Goal: Task Accomplishment & Management: Manage account settings

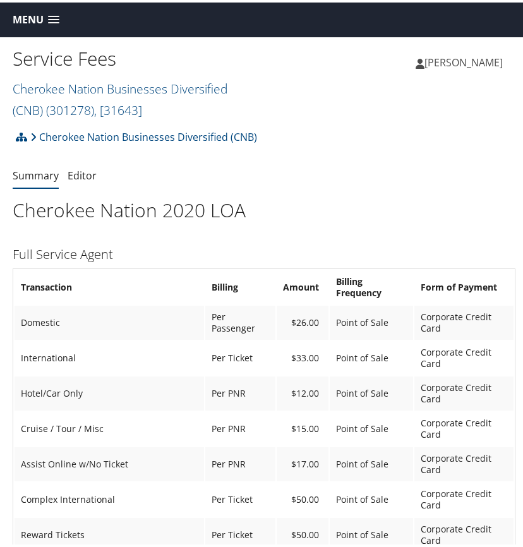
click at [55, 17] on span at bounding box center [53, 17] width 11 height 9
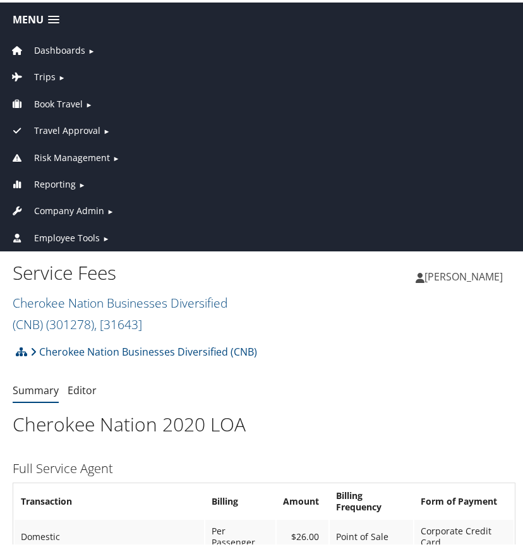
click at [59, 44] on span "Dashboards" at bounding box center [59, 48] width 51 height 14
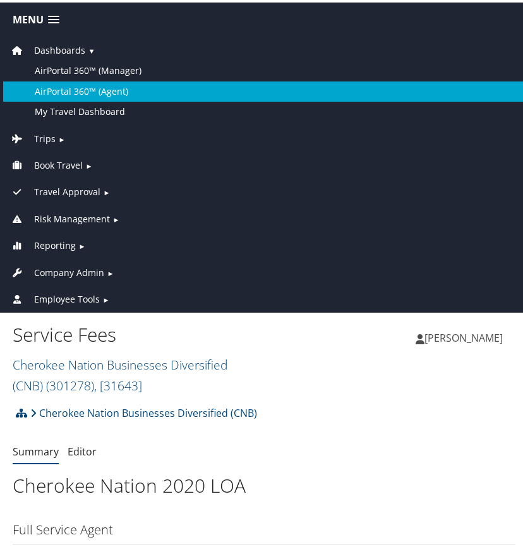
click at [73, 85] on link "AirPortal 360™ (Agent)" at bounding box center [264, 89] width 522 height 20
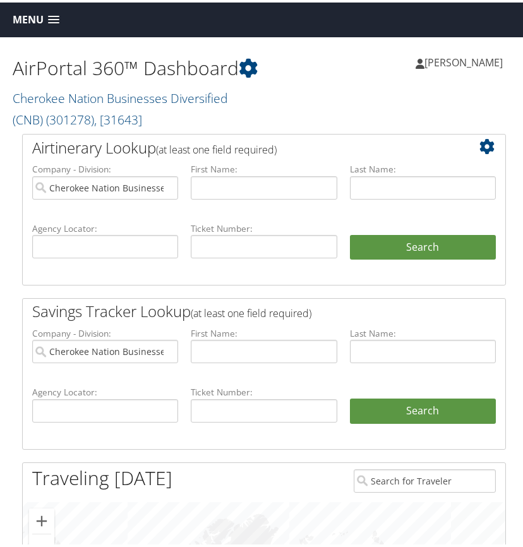
click at [50, 18] on span at bounding box center [53, 17] width 11 height 9
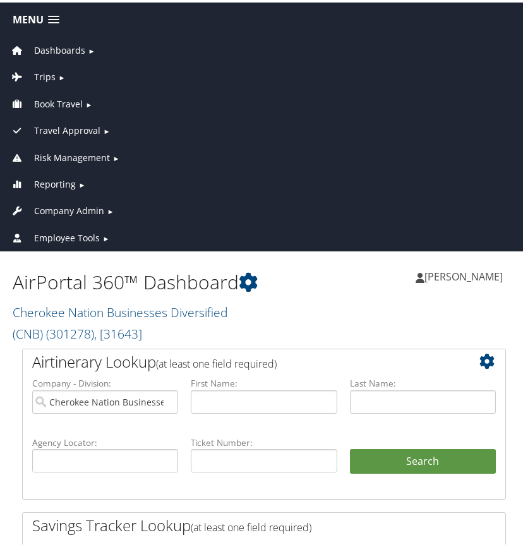
click at [59, 210] on span "Company Admin" at bounding box center [69, 209] width 70 height 14
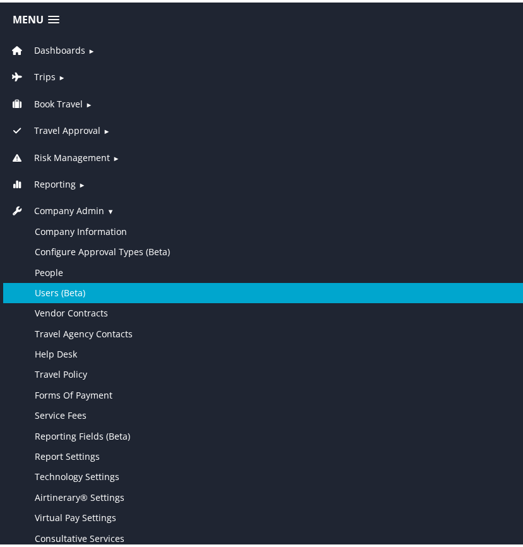
click at [65, 285] on link "Users (Beta)" at bounding box center [264, 291] width 522 height 20
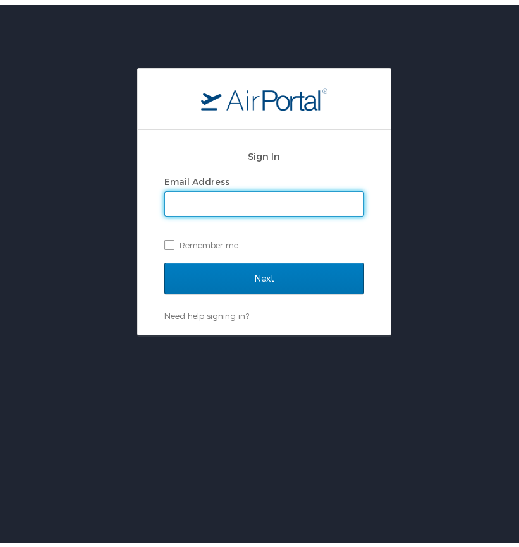
type input "[PERSON_NAME][EMAIL_ADDRESS][PERSON_NAME][DOMAIN_NAME]"
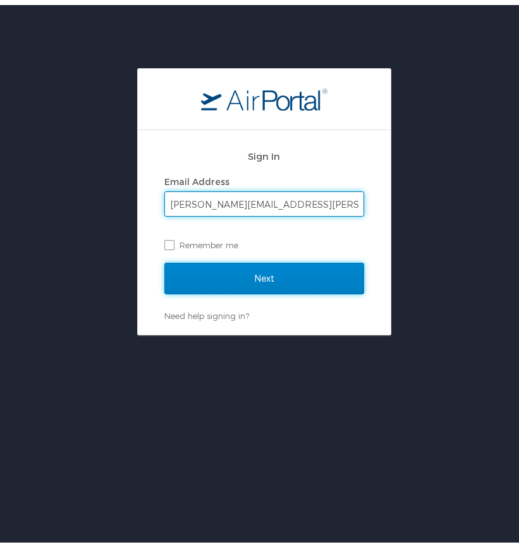
click at [228, 270] on input "Next" at bounding box center [264, 274] width 200 height 32
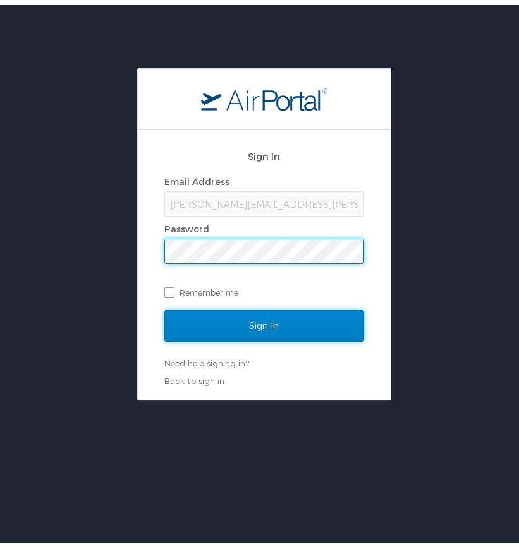
click at [235, 316] on input "Sign In" at bounding box center [264, 321] width 200 height 32
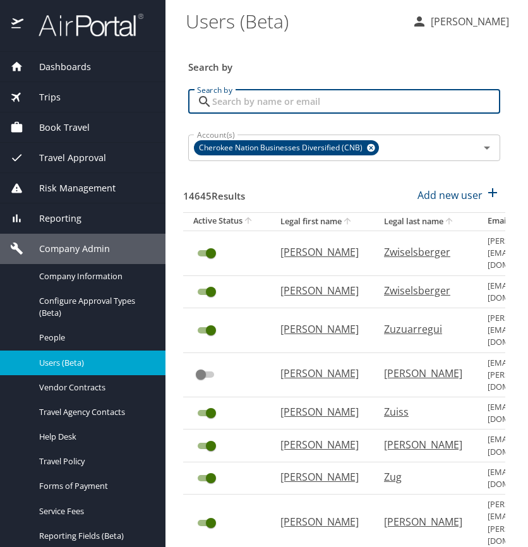
click at [225, 104] on input "Search by" at bounding box center [356, 102] width 288 height 24
type input "[PERSON_NAME]"
checkbox input "false"
checkbox input "true"
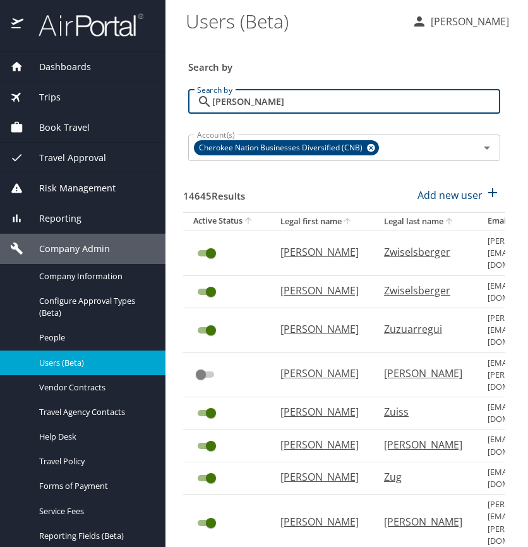
checkbox input "false"
checkbox input "true"
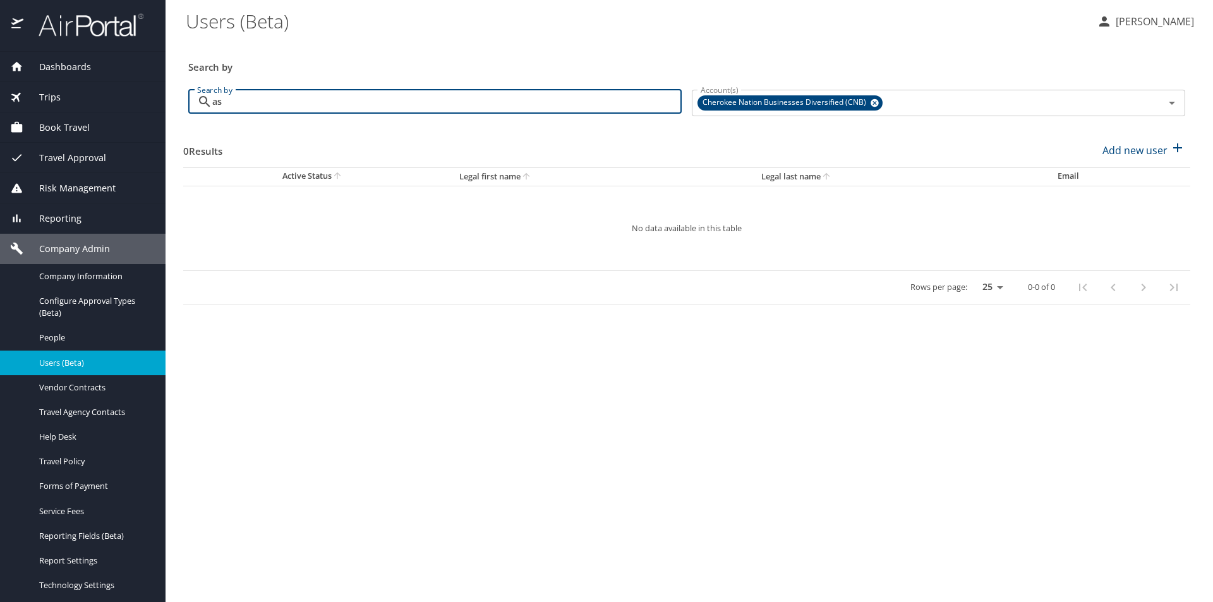
type input "a"
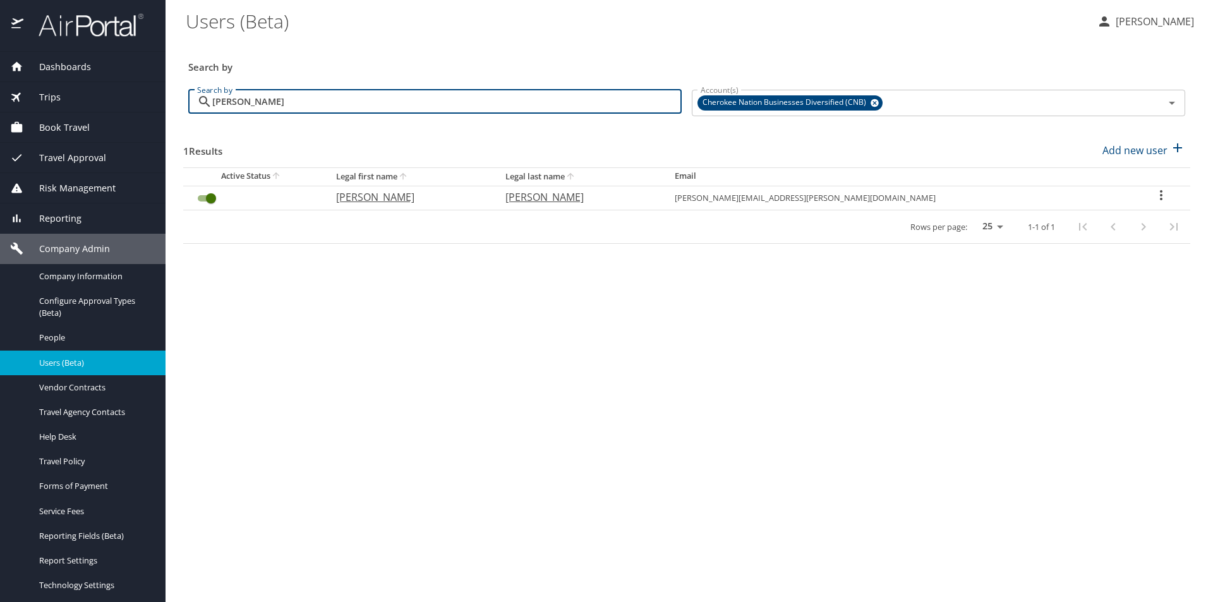
type input "[PERSON_NAME]"
click at [528, 198] on icon "User Search Table" at bounding box center [1161, 195] width 15 height 15
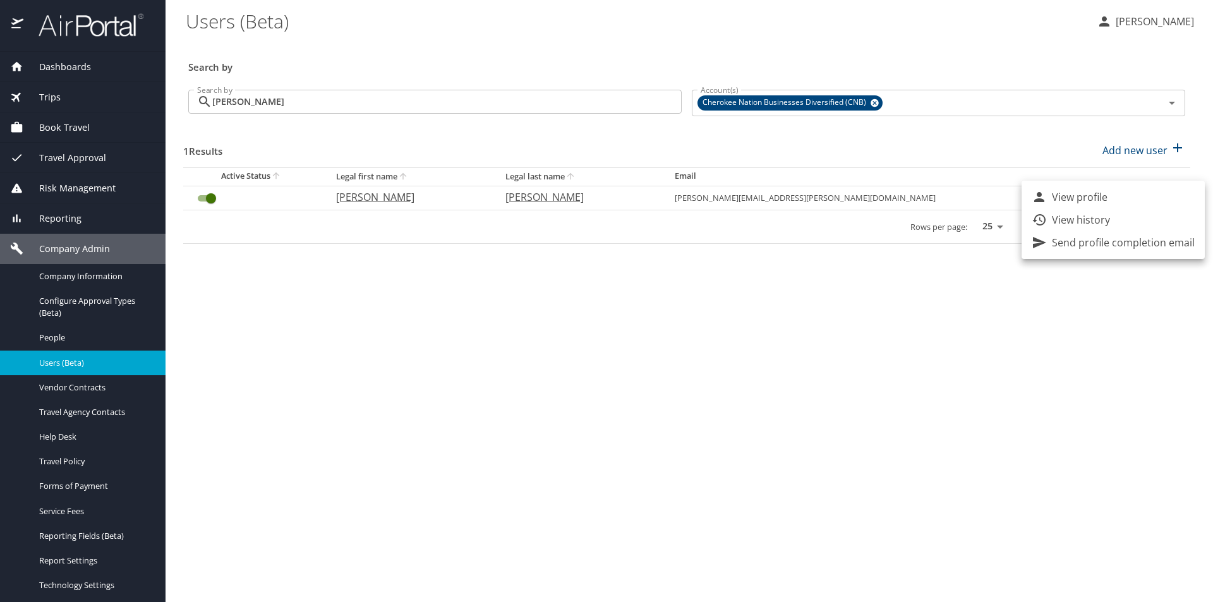
click at [528, 200] on p "View profile" at bounding box center [1080, 197] width 56 height 15
select select "US"
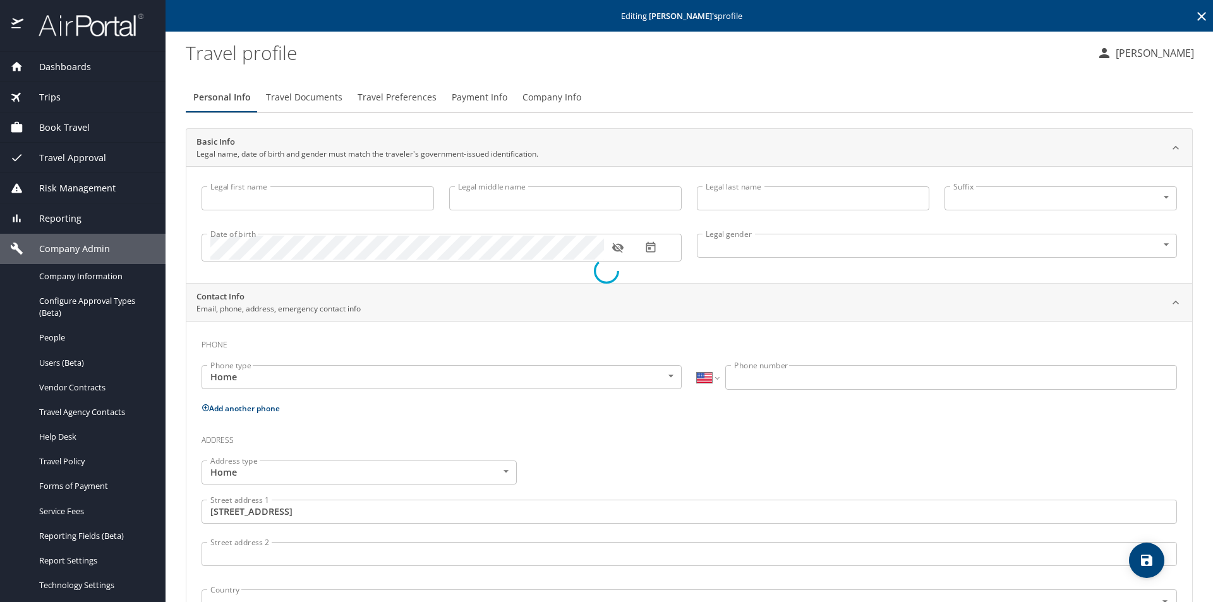
type input "[PERSON_NAME]"
type input "[DEMOGRAPHIC_DATA]"
type input "[PERSON_NAME]"
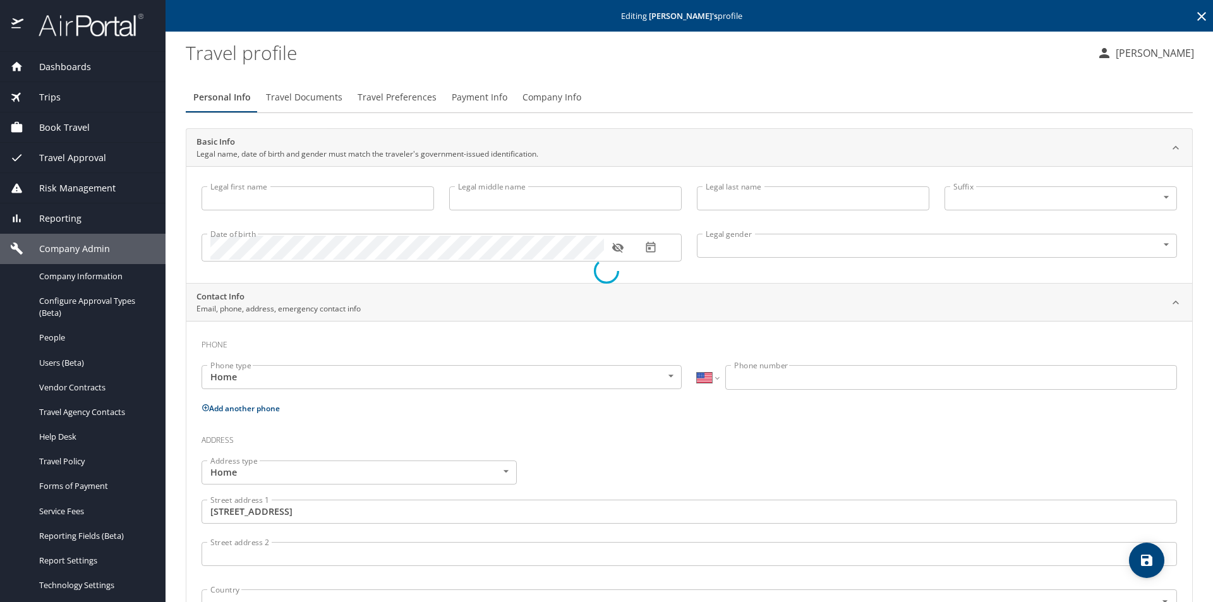
type input "[PERSON_NAME]"
select select "JP"
type input "83844904"
type input "[GEOGRAPHIC_DATA]"
type input "[US_STATE]"
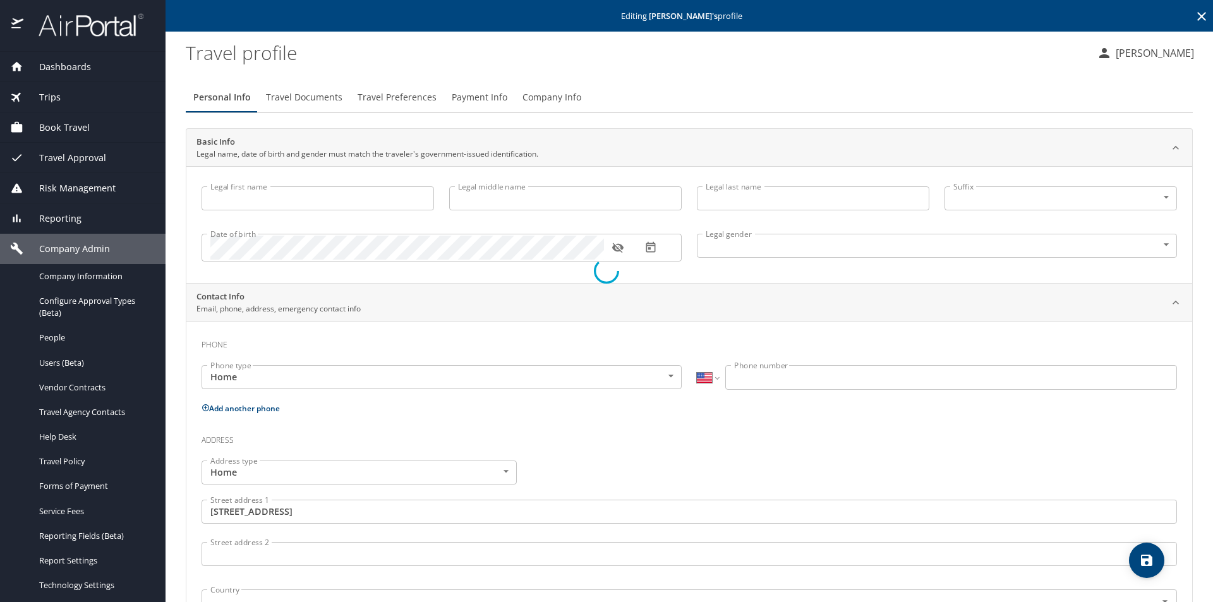
type input "[GEOGRAPHIC_DATA]"
type input "[US_STATE]"
type input "[GEOGRAPHIC_DATA]"
type input "[US_STATE]"
select select "US"
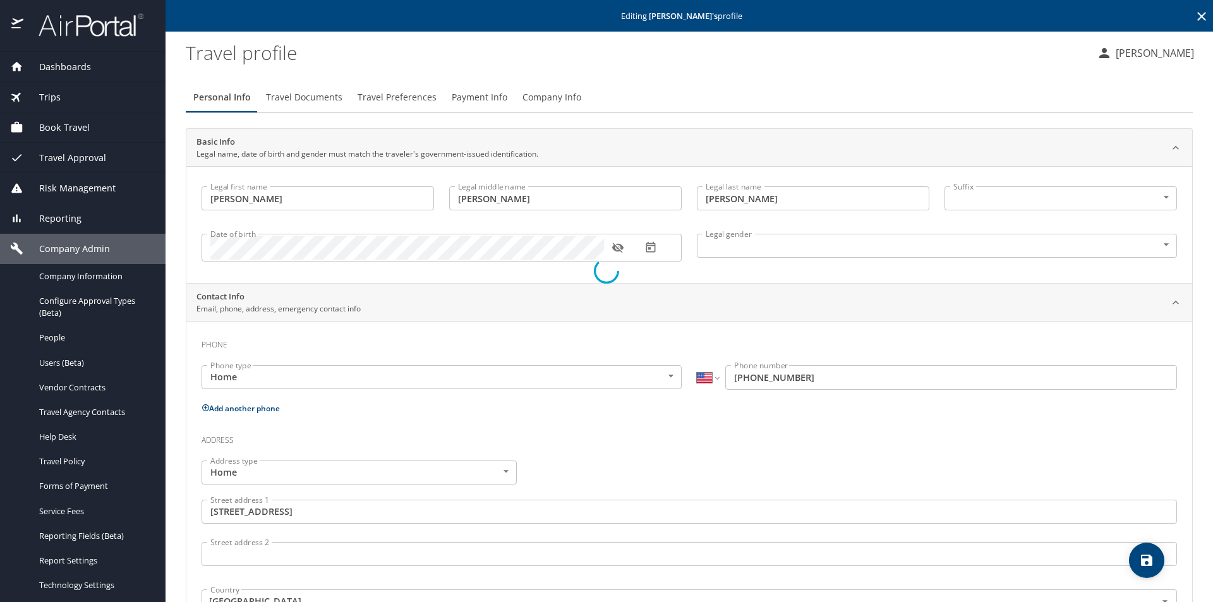
select select "MY"
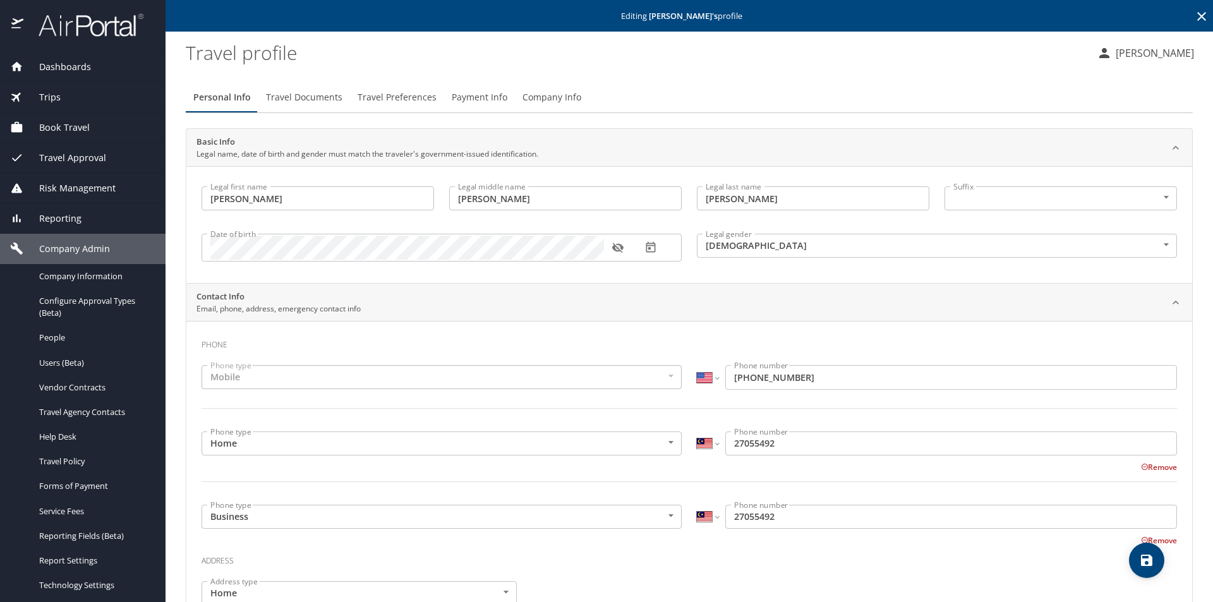
click at [484, 98] on span "Payment Info" at bounding box center [480, 98] width 56 height 16
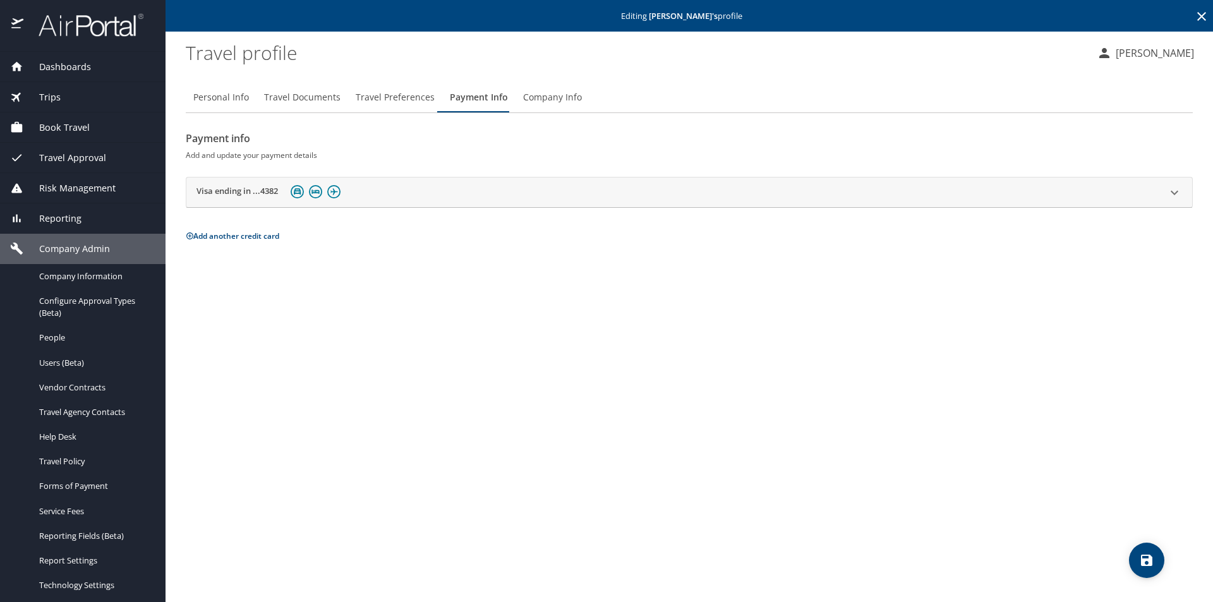
click at [223, 236] on button "Add another credit card" at bounding box center [233, 236] width 94 height 11
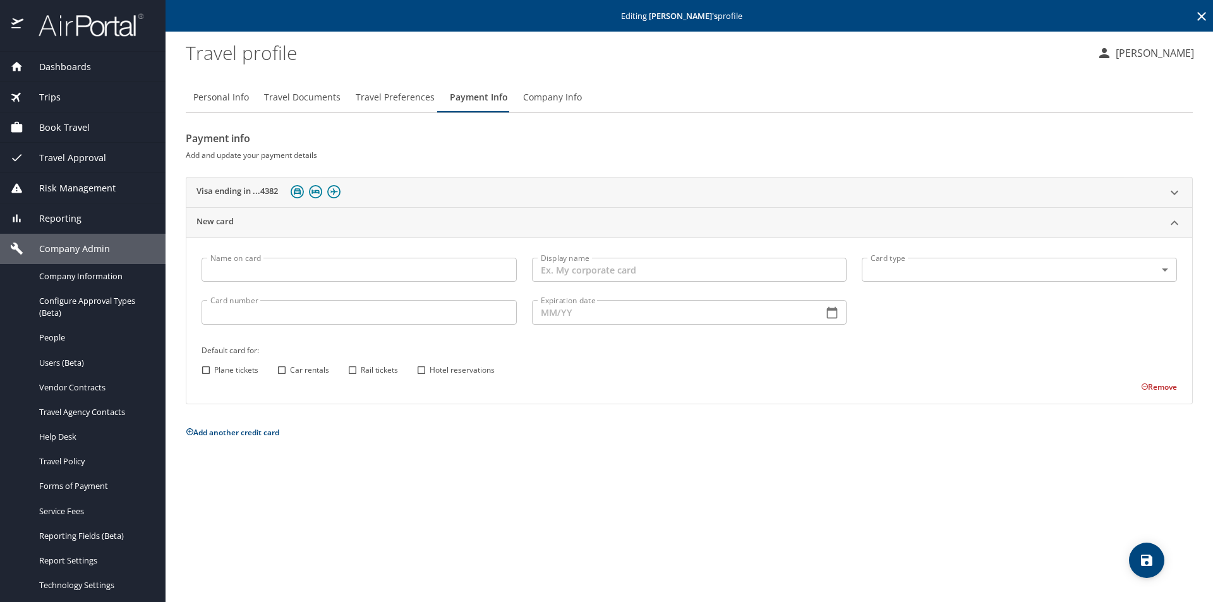
click at [284, 270] on input "Name on card" at bounding box center [359, 270] width 315 height 24
type input "[PERSON_NAME]"
type input "My Visa"
click at [528, 268] on body "Dashboards AirPortal 360™ Manager AirPortal 360™ Agent My Travel Dashboard Trip…" at bounding box center [606, 301] width 1213 height 602
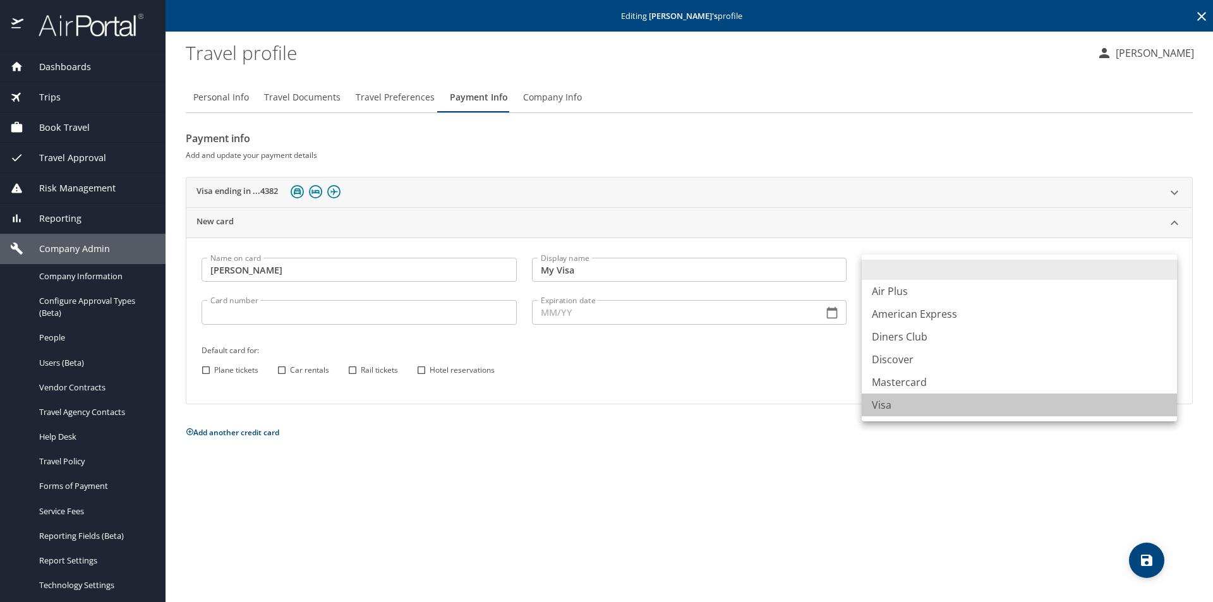
click at [528, 408] on li "Visa" at bounding box center [1019, 405] width 315 height 23
type input "VI"
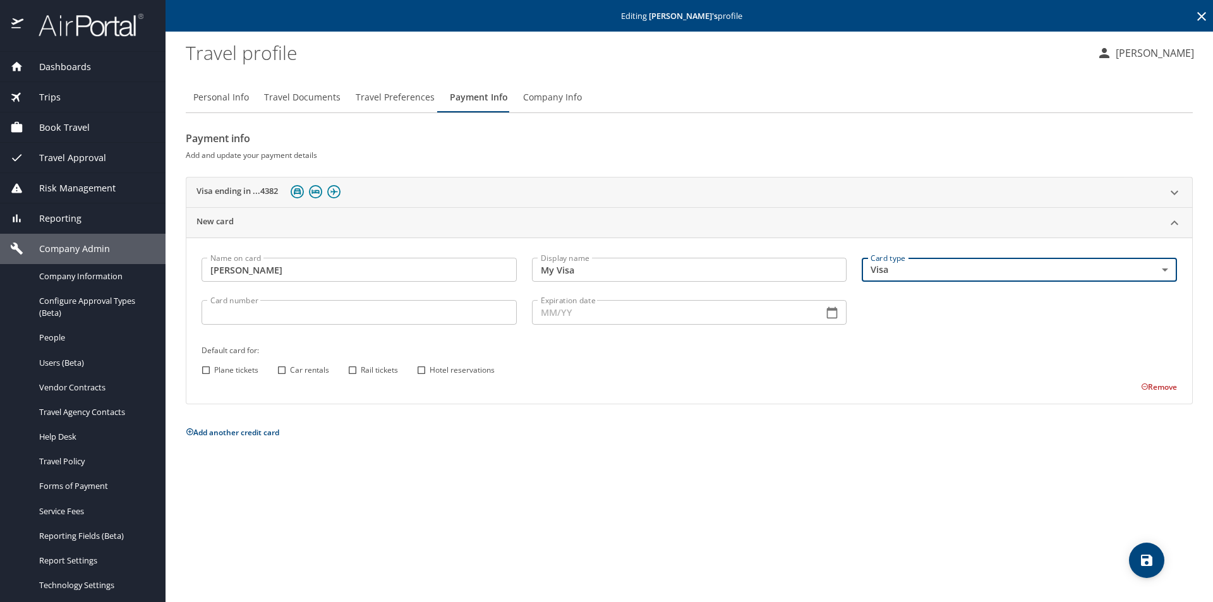
click at [254, 315] on input "Card number" at bounding box center [359, 312] width 315 height 24
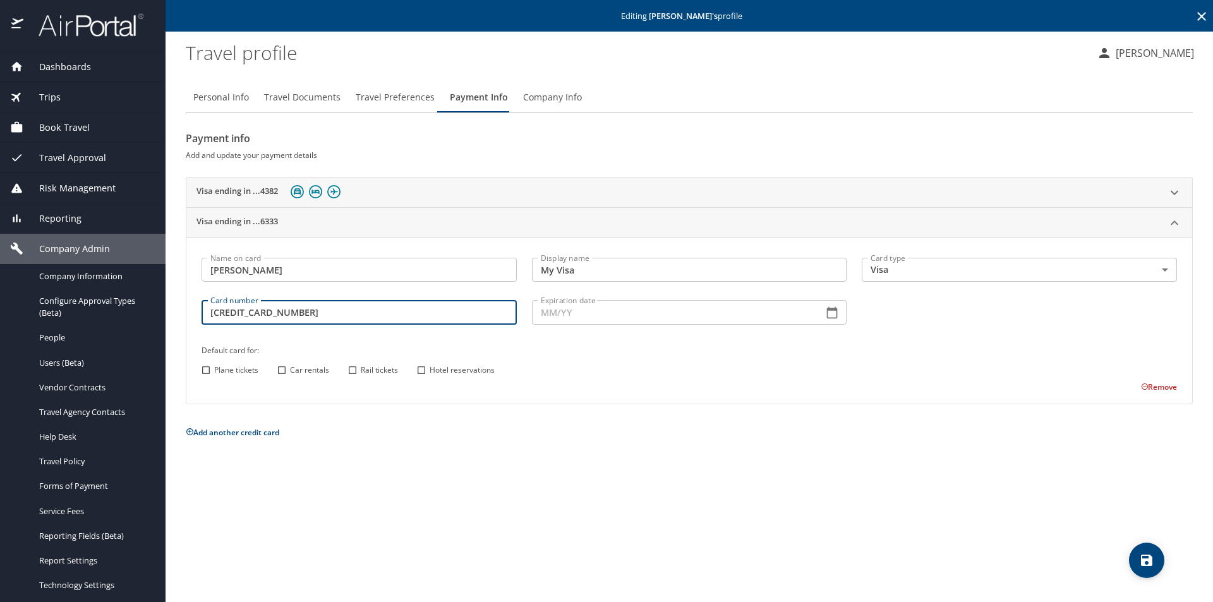
type input "[CREDIT_CARD_NUMBER]"
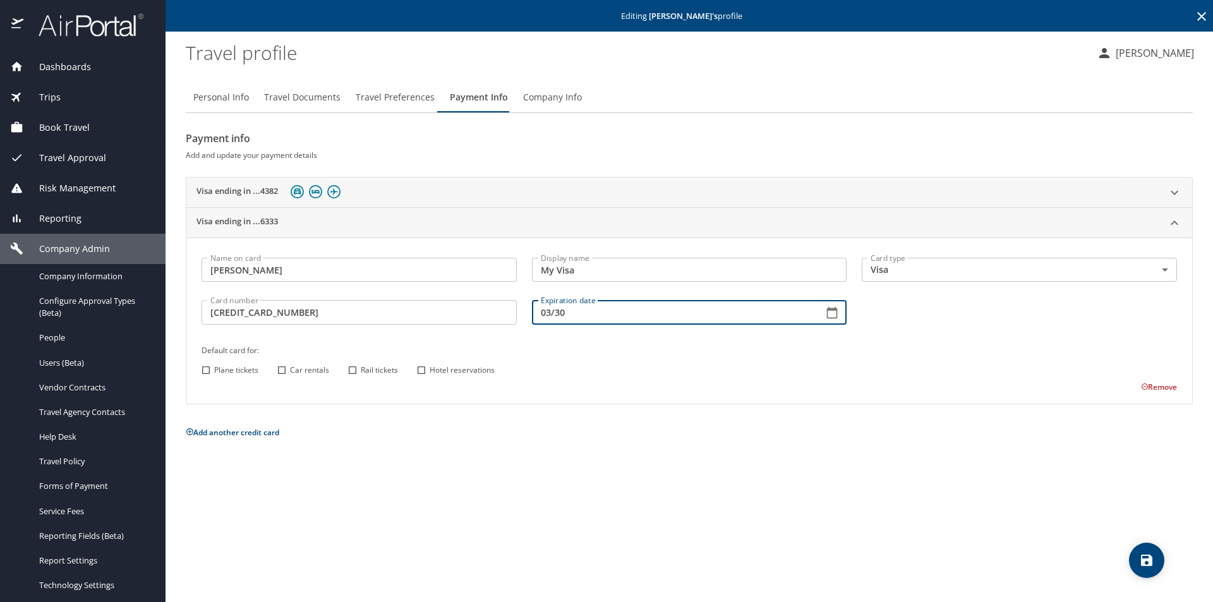
type input "03/30"
click at [205, 365] on input "Plane tickets" at bounding box center [206, 370] width 16 height 16
checkbox input "true"
drag, startPoint x: 277, startPoint y: 369, endPoint x: 296, endPoint y: 375, distance: 20.0
click at [278, 369] on input "Car rentals" at bounding box center [282, 370] width 16 height 16
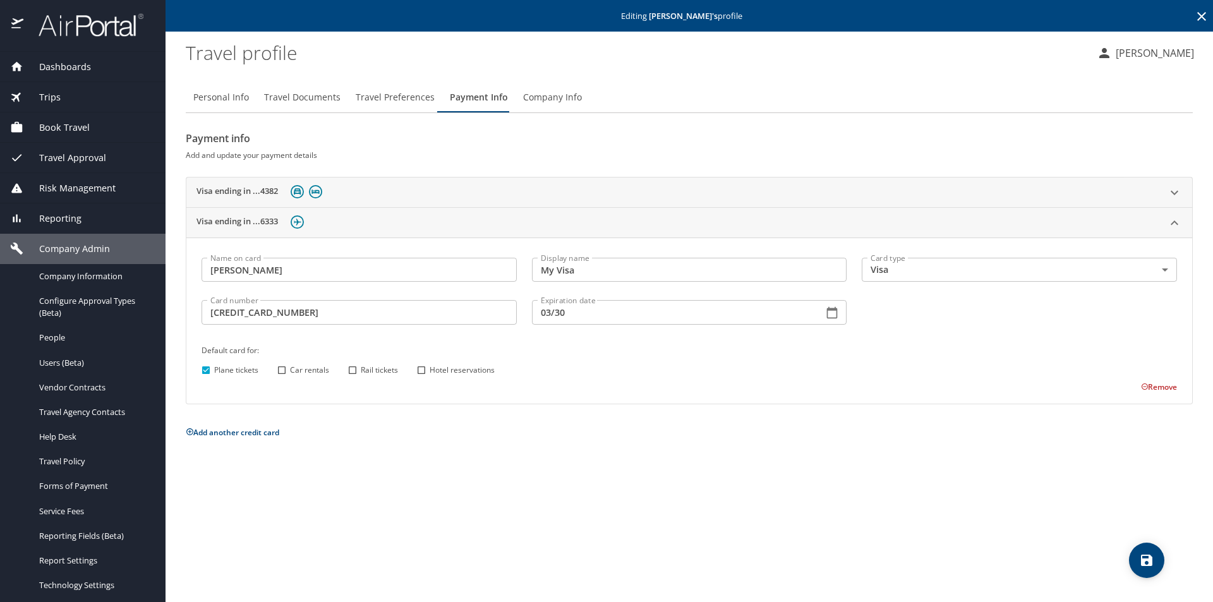
checkbox input "true"
click at [416, 369] on input "Hotel reservations" at bounding box center [421, 370] width 16 height 16
checkbox input "true"
click at [528, 547] on icon "save" at bounding box center [1146, 560] width 11 height 11
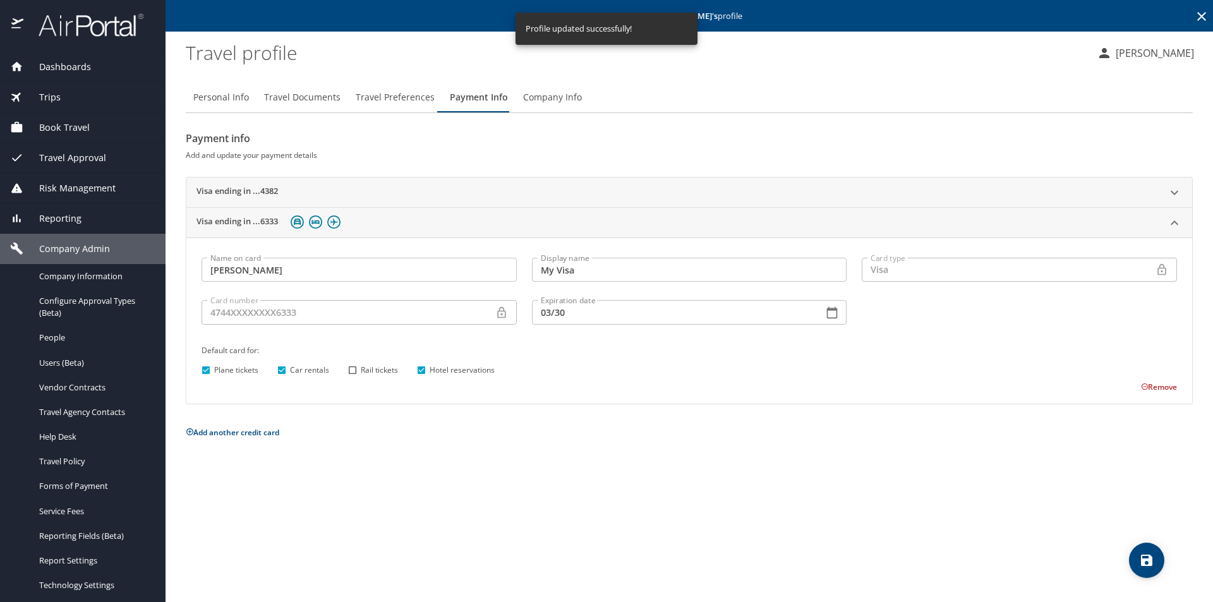
click at [448, 192] on div "Visa ending in ...4382" at bounding box center [677, 192] width 963 height 15
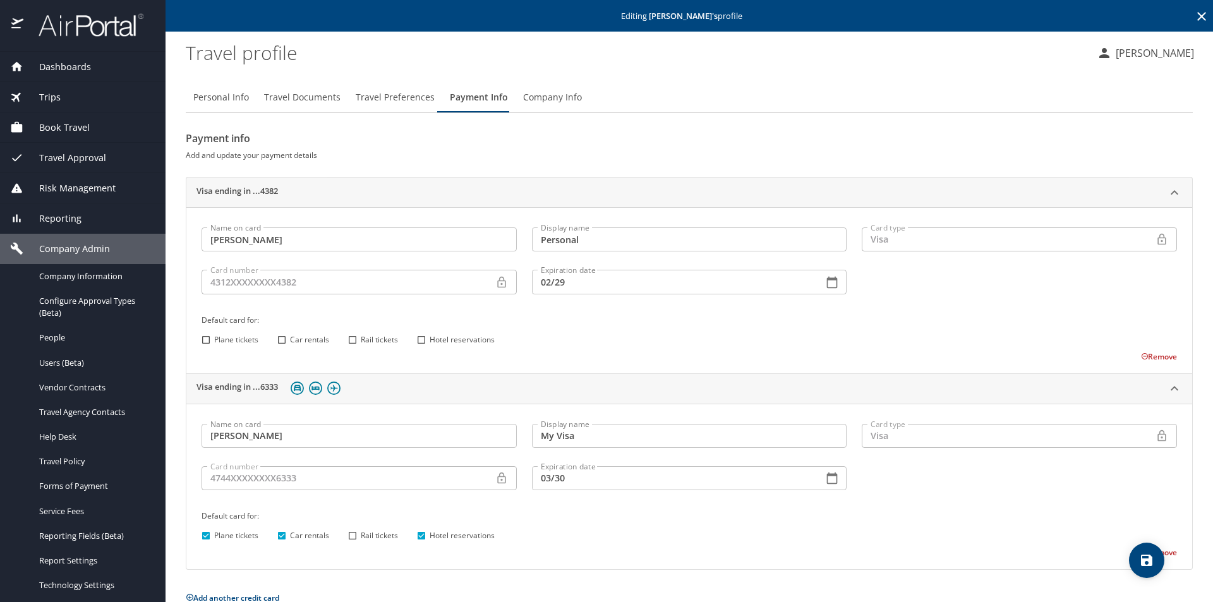
click at [528, 356] on button "Remove" at bounding box center [1159, 356] width 36 height 11
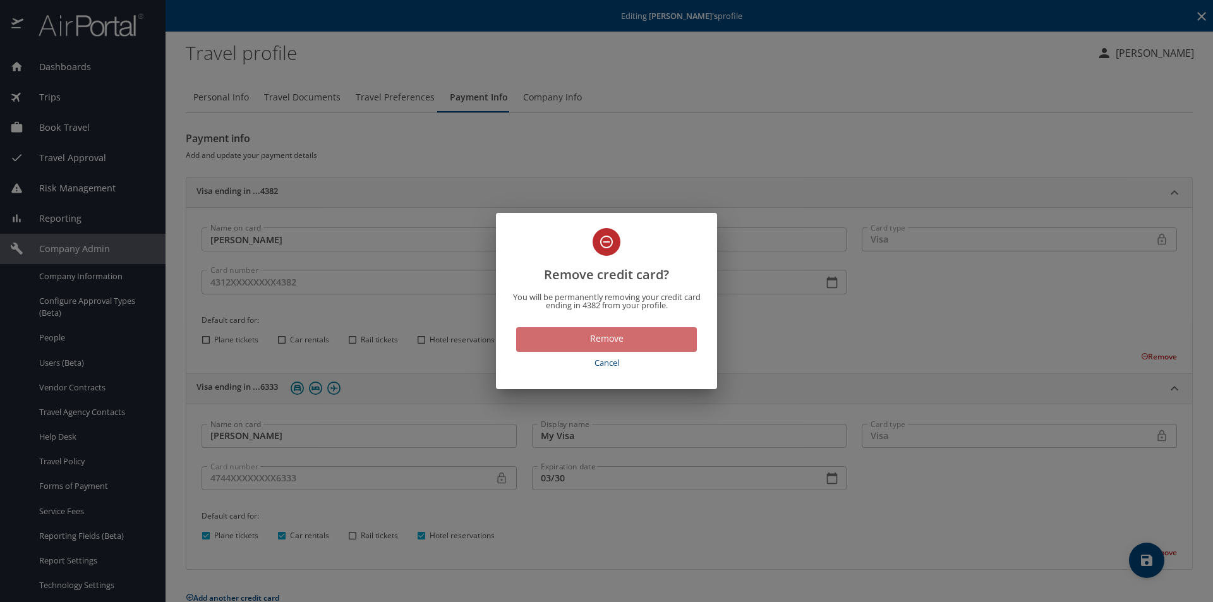
click at [528, 338] on span "Remove" at bounding box center [606, 339] width 160 height 16
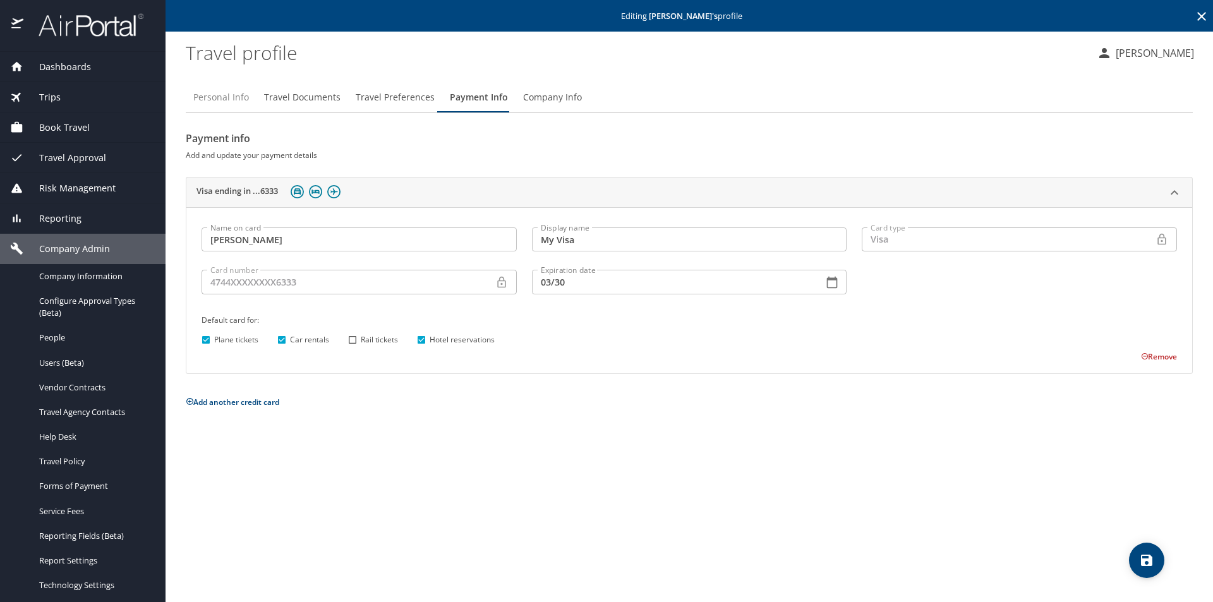
click at [226, 97] on span "Personal Info" at bounding box center [221, 98] width 56 height 16
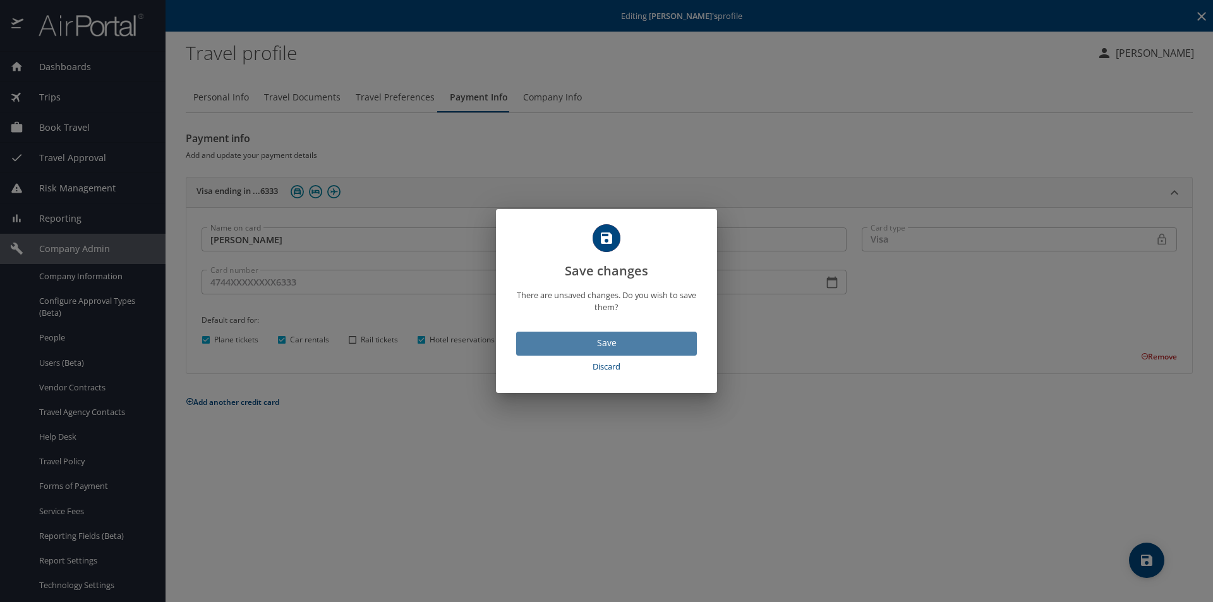
click at [528, 342] on span "Save" at bounding box center [606, 343] width 160 height 16
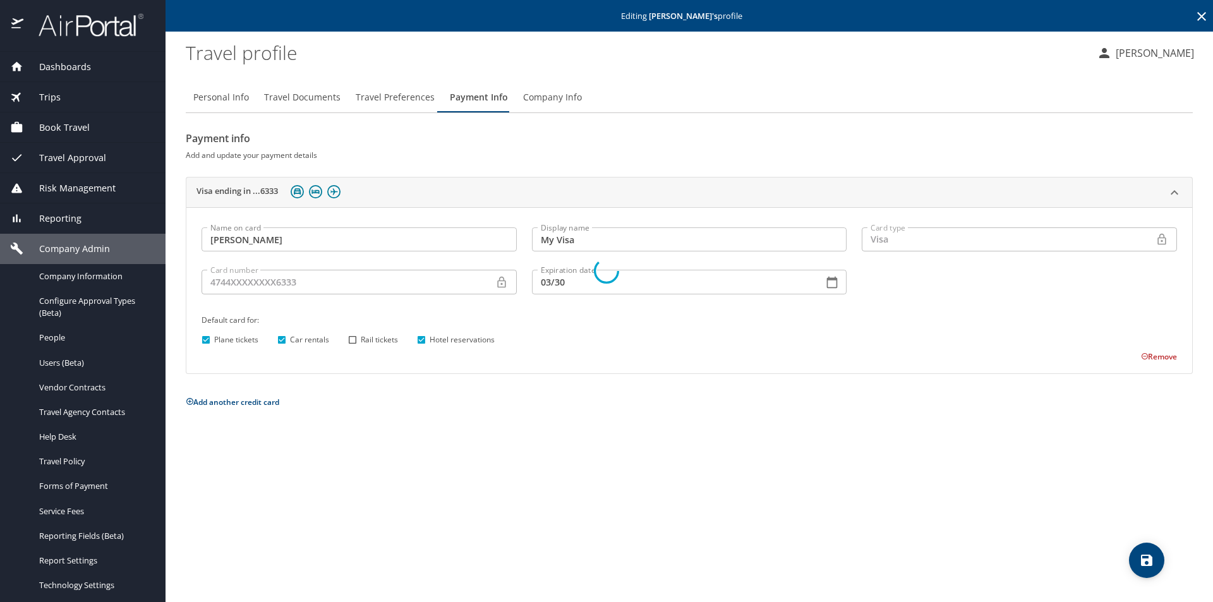
select select "US"
select select "MY"
select select "JP"
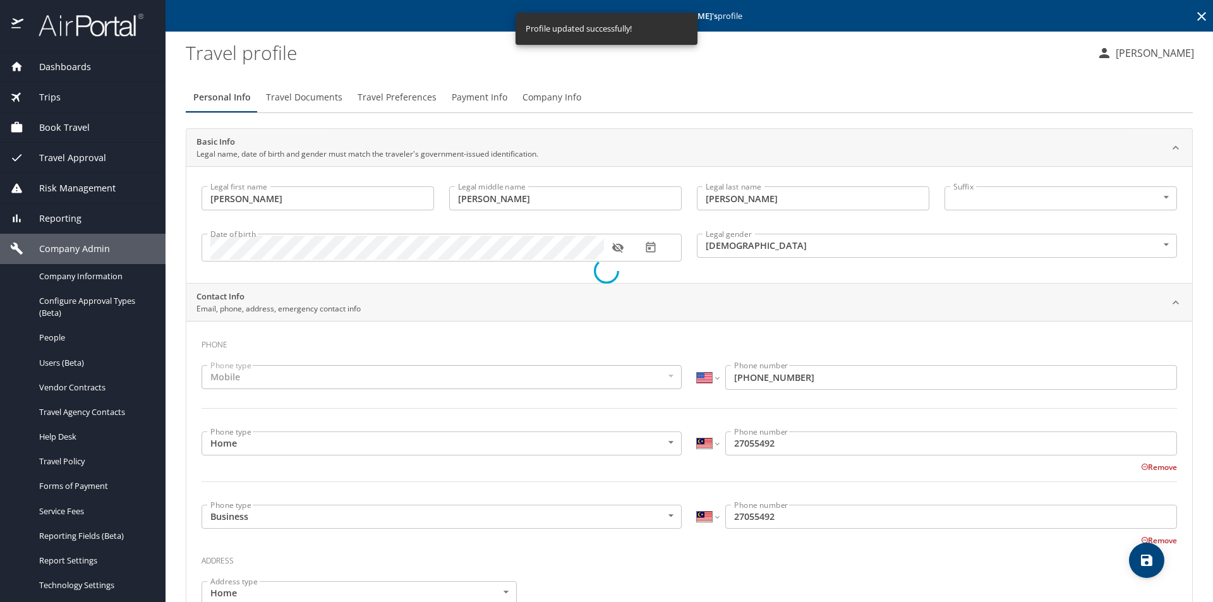
select select "US"
select select "MY"
click at [468, 96] on span "Payment Info" at bounding box center [480, 98] width 56 height 16
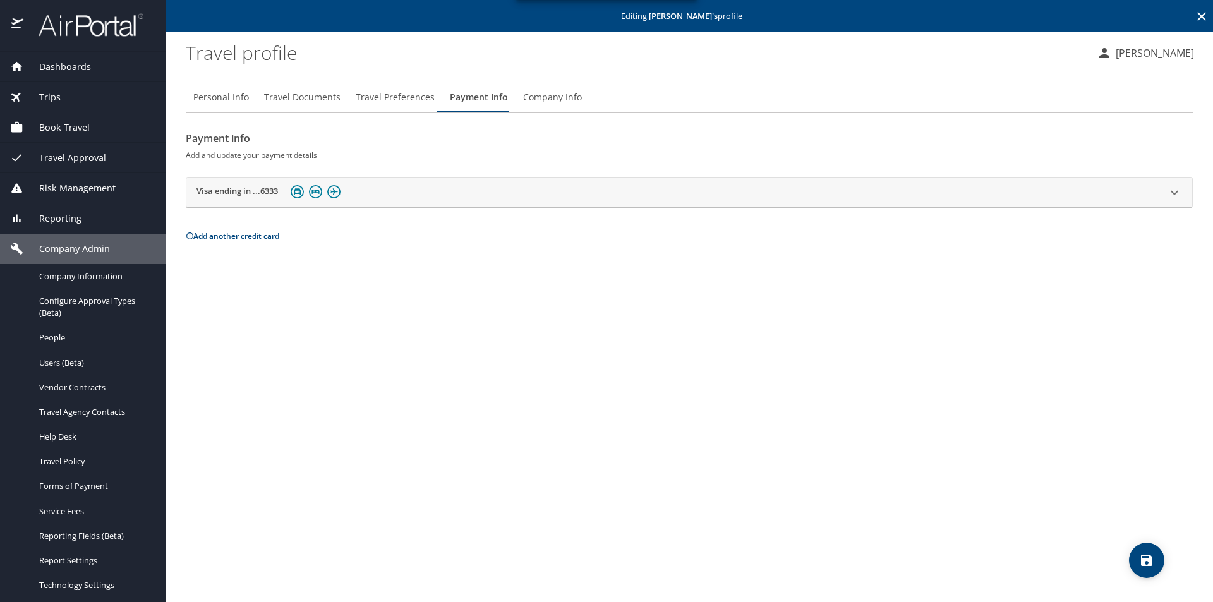
click at [68, 67] on span "Dashboards" at bounding box center [57, 67] width 68 height 14
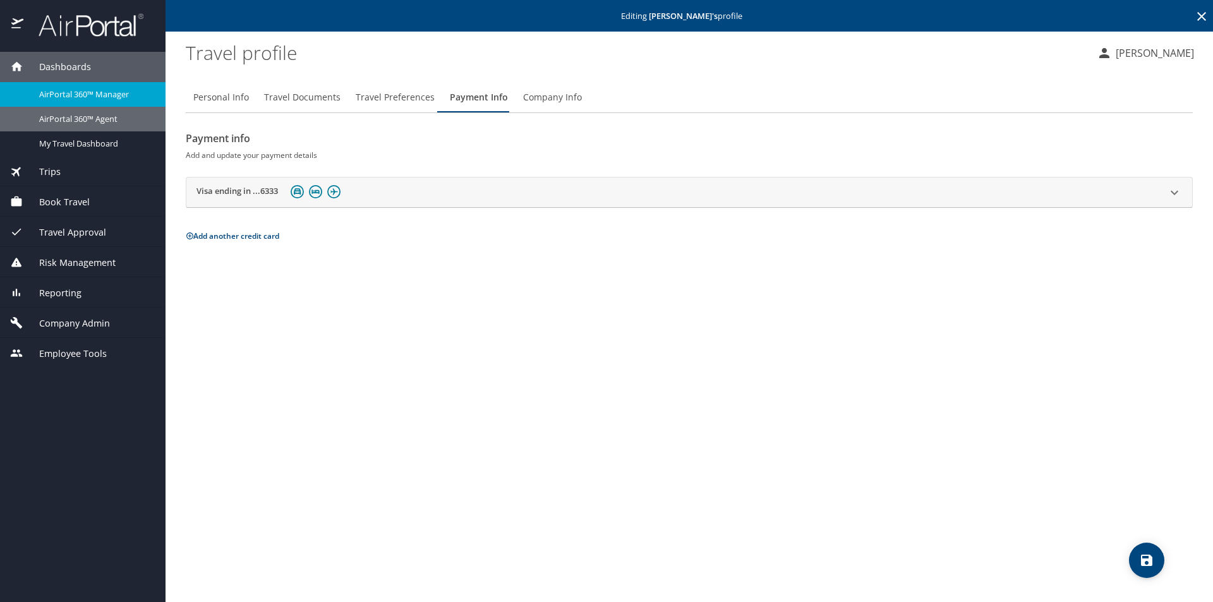
drag, startPoint x: 84, startPoint y: 119, endPoint x: 269, endPoint y: 44, distance: 199.8
click at [85, 120] on span "AirPortal 360™ Agent" at bounding box center [94, 119] width 111 height 12
